Goal: Navigation & Orientation: Find specific page/section

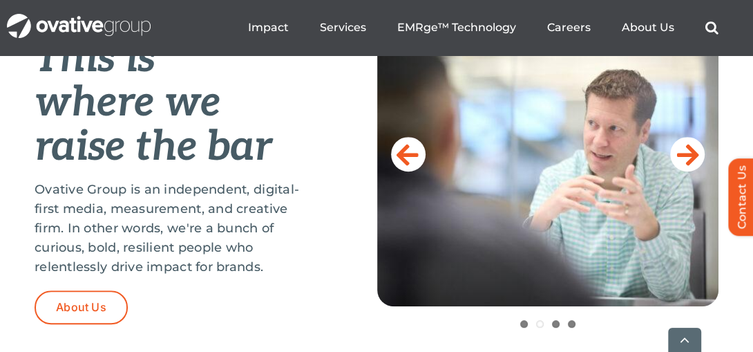
scroll to position [655, 0]
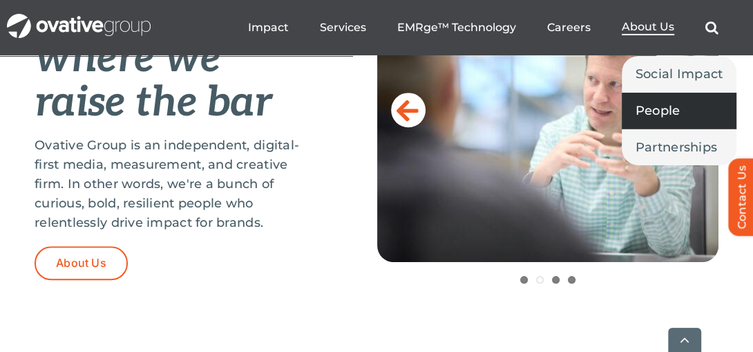
click at [649, 111] on span "People" at bounding box center [658, 110] width 45 height 19
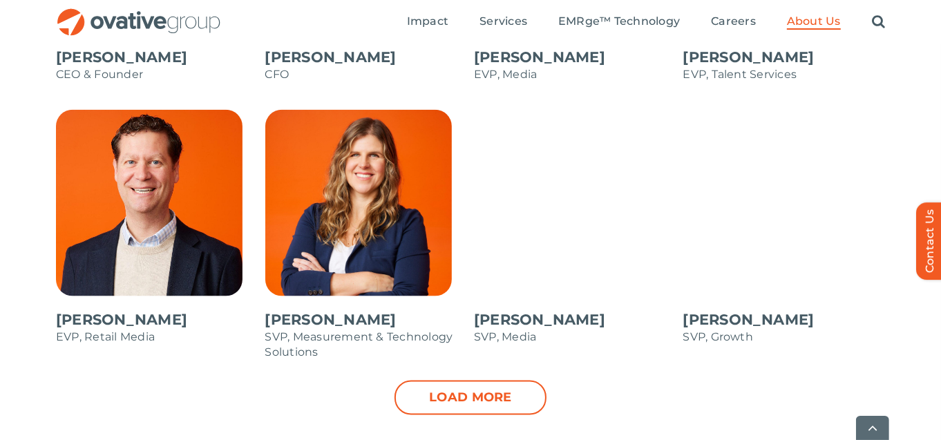
scroll to position [1468, 0]
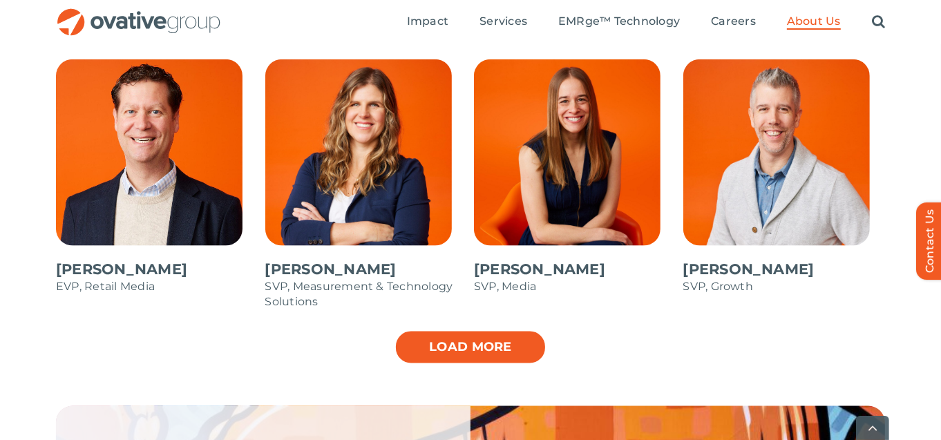
click at [447, 351] on link "Load more" at bounding box center [471, 347] width 152 height 35
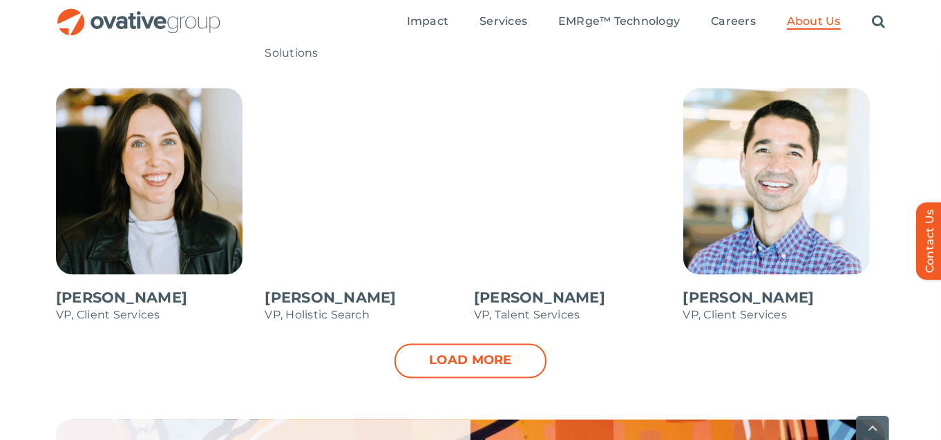
scroll to position [2019, 0]
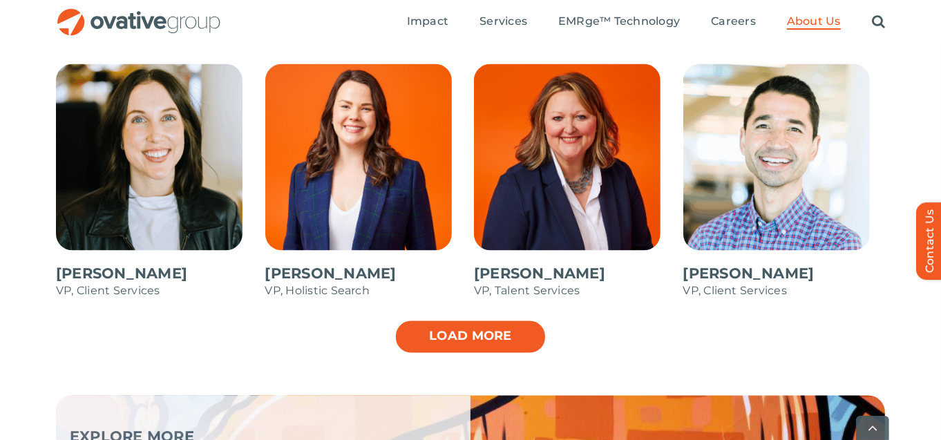
click at [430, 335] on link "Load more" at bounding box center [471, 337] width 152 height 35
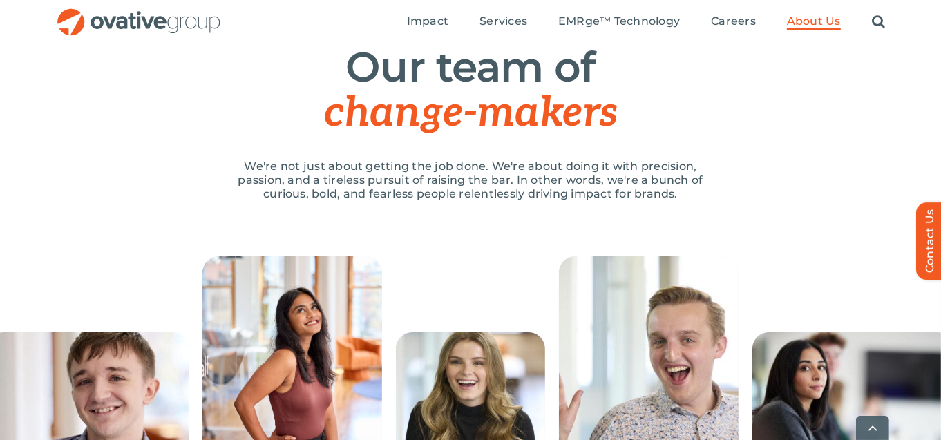
scroll to position [196, 0]
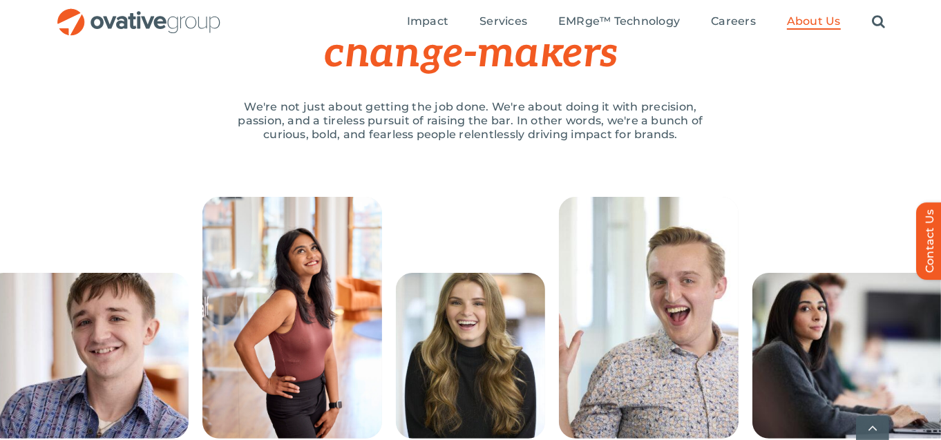
click at [91, 19] on img "OG_Full_horizontal_RGB" at bounding box center [139, 22] width 166 height 28
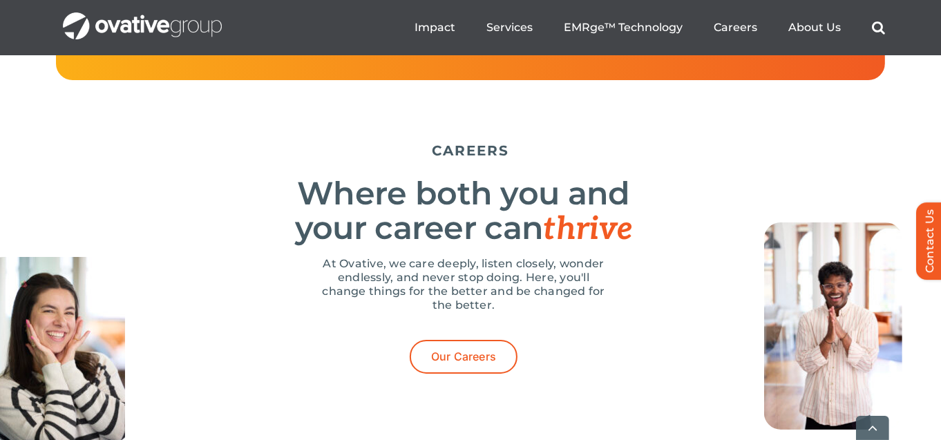
scroll to position [4255, 0]
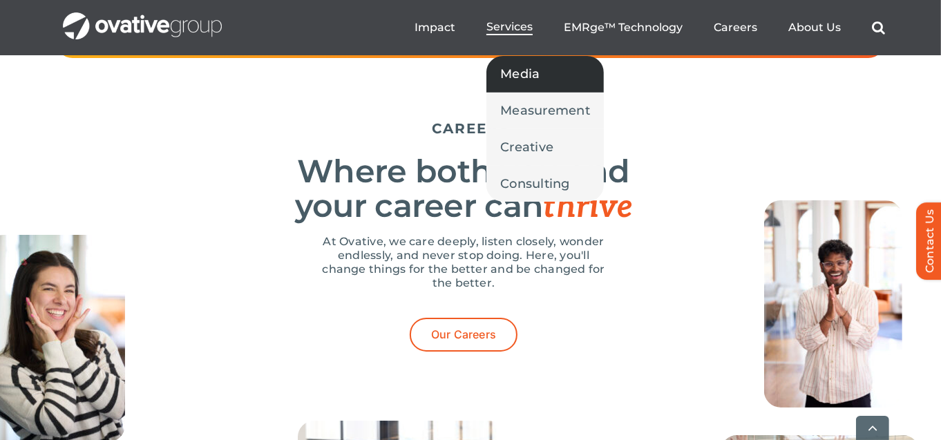
click at [537, 76] on span "Media" at bounding box center [519, 73] width 39 height 19
